Goal: Information Seeking & Learning: Learn about a topic

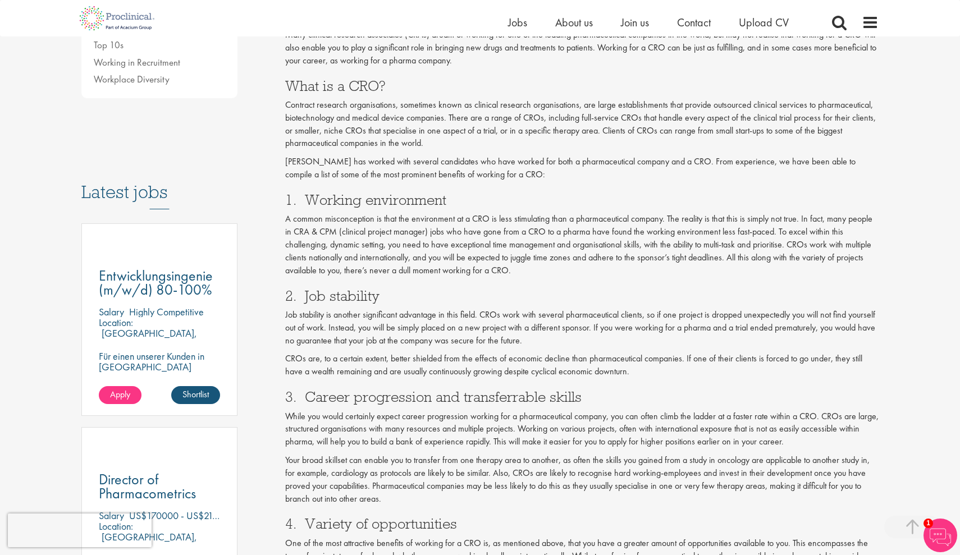
scroll to position [450, 0]
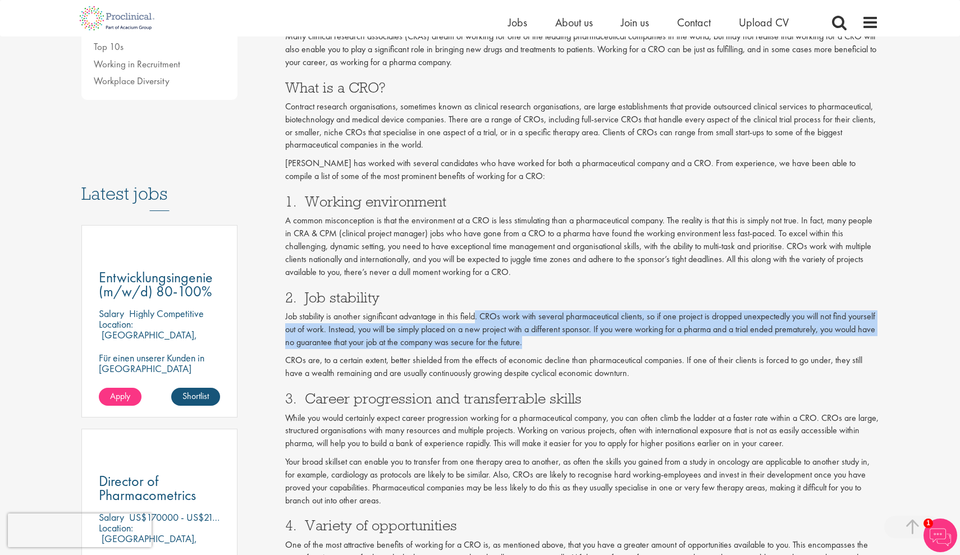
drag, startPoint x: 529, startPoint y: 330, endPoint x: 476, endPoint y: 313, distance: 55.2
click at [476, 313] on p "Job stability is another significant advantage in this field. CROs work with se…" at bounding box center [582, 330] width 594 height 39
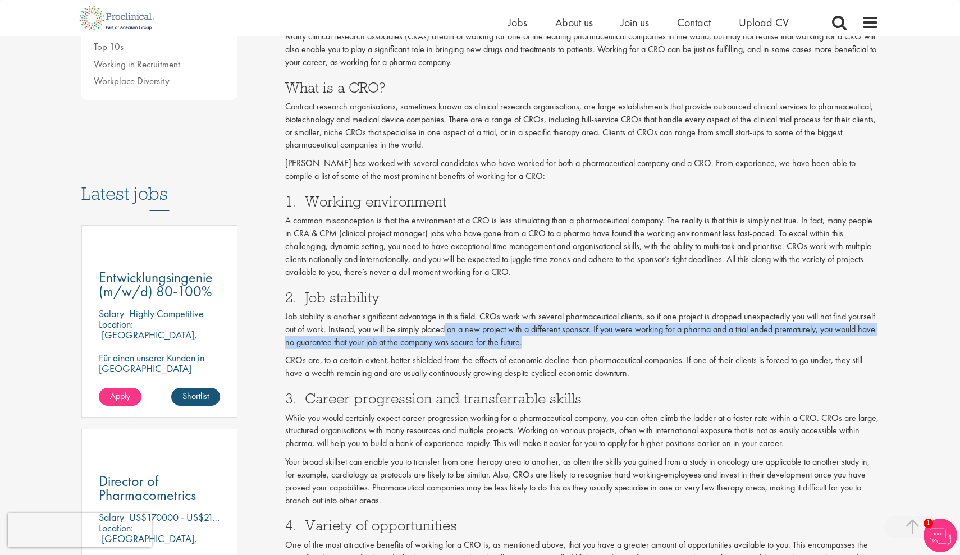
drag, startPoint x: 533, startPoint y: 332, endPoint x: 444, endPoint y: 314, distance: 90.5
click at [444, 314] on p "Job stability is another significant advantage in this field. CROs work with se…" at bounding box center [582, 330] width 594 height 39
drag, startPoint x: 549, startPoint y: 338, endPoint x: 452, endPoint y: 325, distance: 97.4
click at [452, 325] on p "Job stability is another significant advantage in this field. CROs work with se…" at bounding box center [582, 330] width 594 height 39
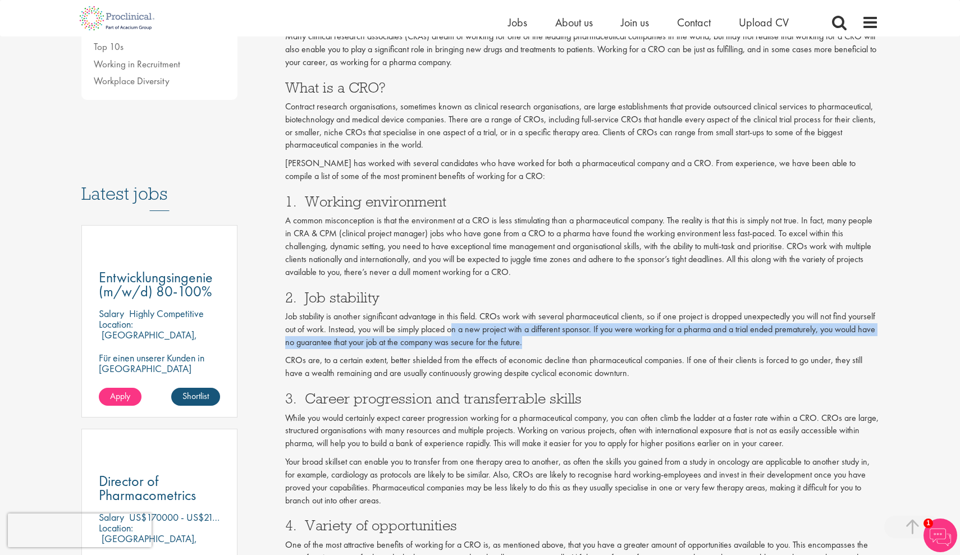
click at [452, 325] on p "Job stability is another significant advantage in this field. CROs work with se…" at bounding box center [582, 330] width 594 height 39
drag, startPoint x: 550, startPoint y: 339, endPoint x: 399, endPoint y: 317, distance: 152.1
click at [399, 317] on p "Job stability is another significant advantage in this field. CROs work with se…" at bounding box center [582, 330] width 594 height 39
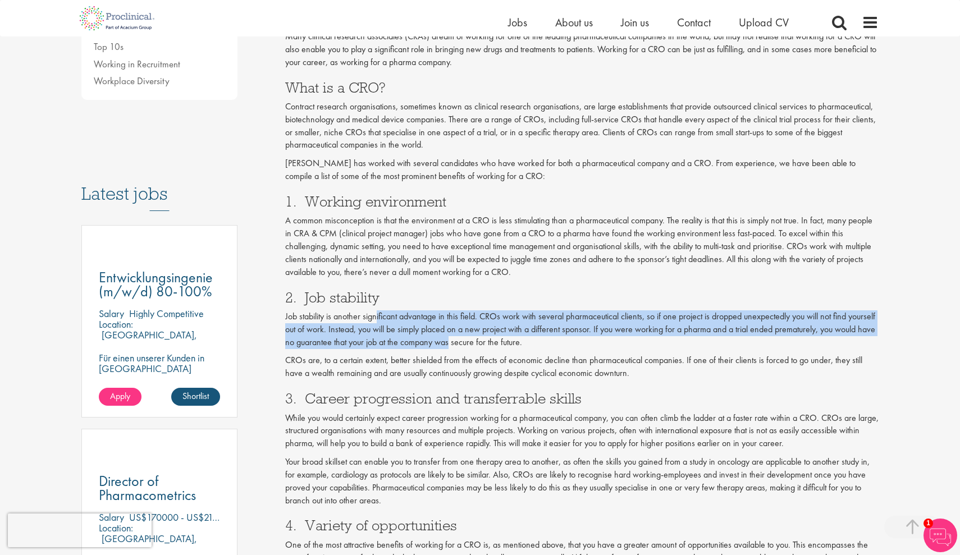
drag, startPoint x: 376, startPoint y: 312, endPoint x: 449, endPoint y: 327, distance: 74.7
click at [449, 327] on p "Job stability is another significant advantage in this field. CROs work with se…" at bounding box center [582, 330] width 594 height 39
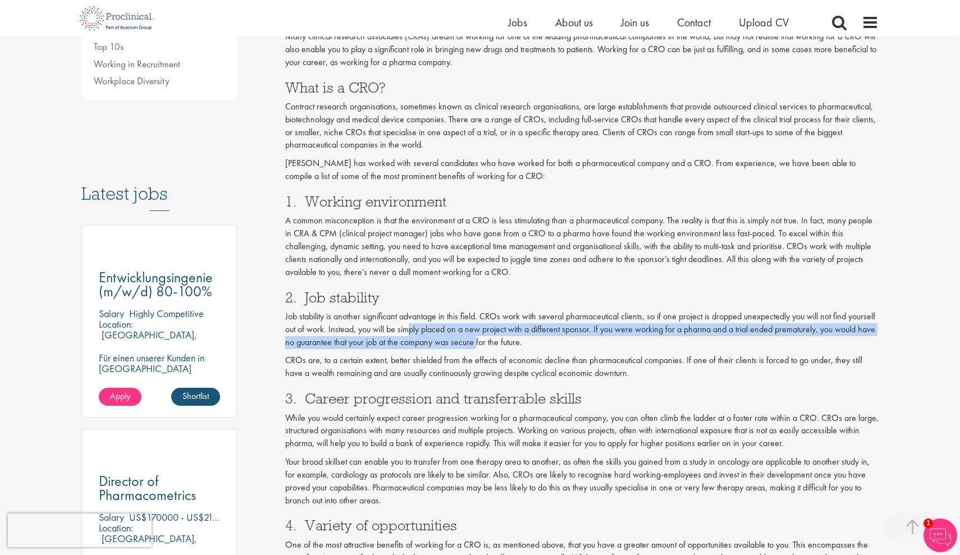
drag, startPoint x: 477, startPoint y: 327, endPoint x: 407, endPoint y: 323, distance: 69.7
click at [407, 323] on p "Job stability is another significant advantage in this field. CROs work with se…" at bounding box center [582, 330] width 594 height 39
drag, startPoint x: 390, startPoint y: 323, endPoint x: 434, endPoint y: 343, distance: 48.0
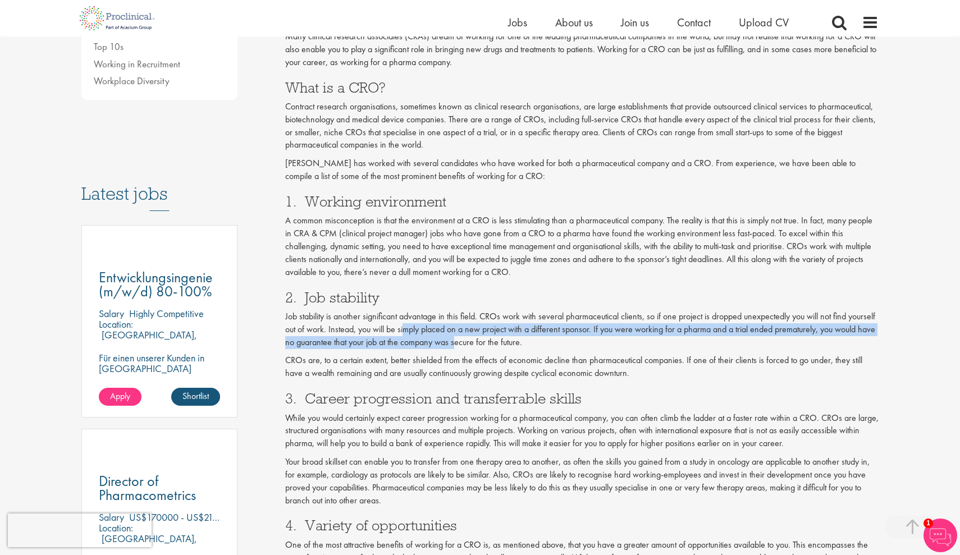
drag, startPoint x: 457, startPoint y: 335, endPoint x: 405, endPoint y: 321, distance: 54.1
click at [405, 321] on p "Job stability is another significant advantage in this field. CROs work with se…" at bounding box center [582, 330] width 594 height 39
drag, startPoint x: 389, startPoint y: 314, endPoint x: 437, endPoint y: 338, distance: 53.7
click at [437, 338] on p "Job stability is another significant advantage in this field. CROs work with se…" at bounding box center [582, 330] width 594 height 39
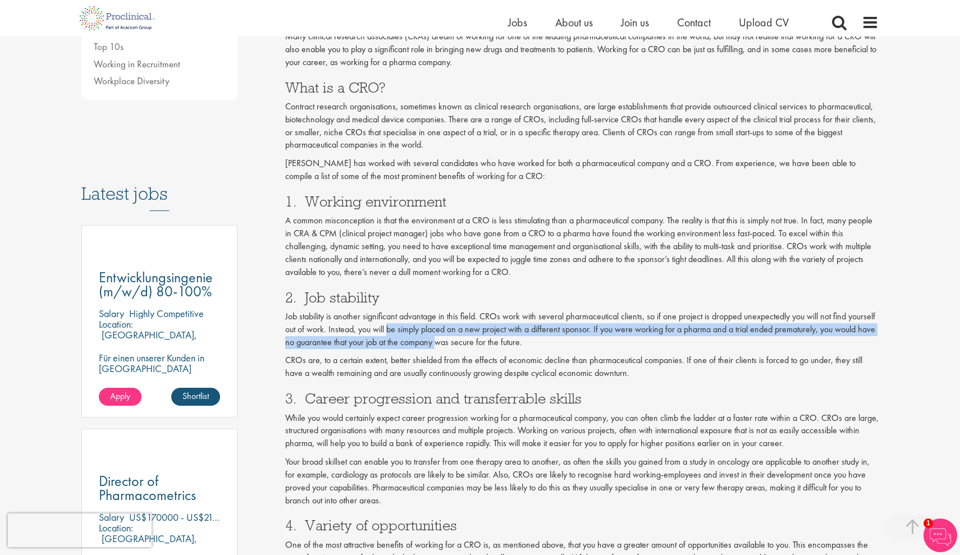
click at [437, 338] on p "Job stability is another significant advantage in this field. CROs work with se…" at bounding box center [582, 330] width 594 height 39
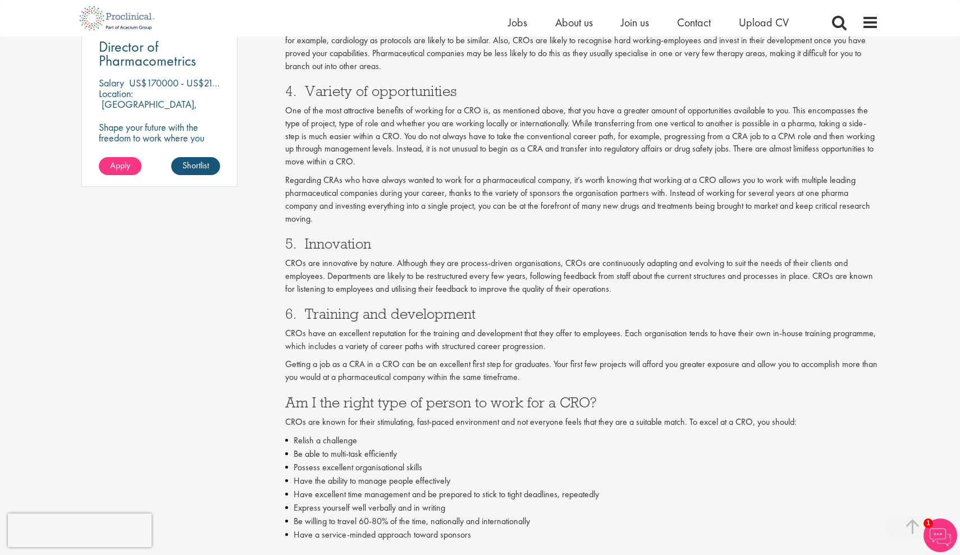
scroll to position [888, 0]
